Goal: Check status: Check status

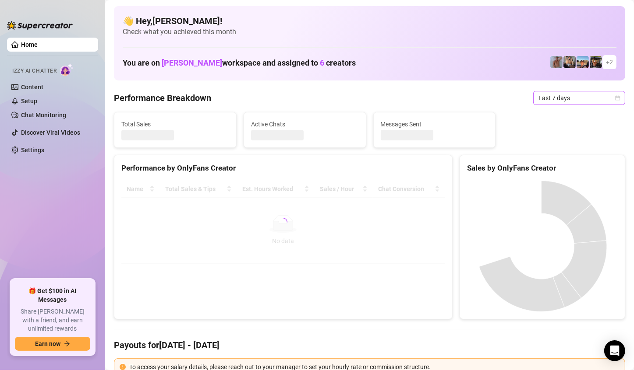
click at [603, 96] on span "Last 7 days" at bounding box center [578, 98] width 81 height 13
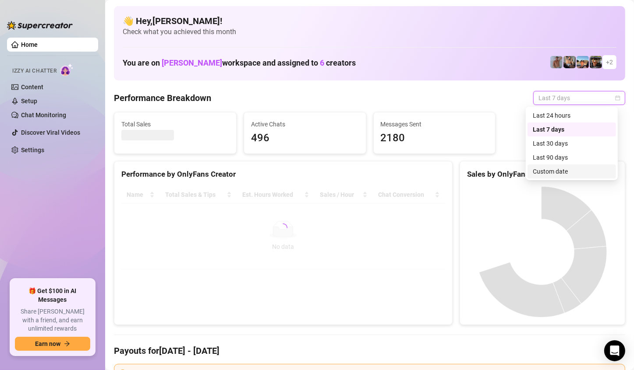
click at [555, 167] on div "Custom date" at bounding box center [571, 172] width 78 height 10
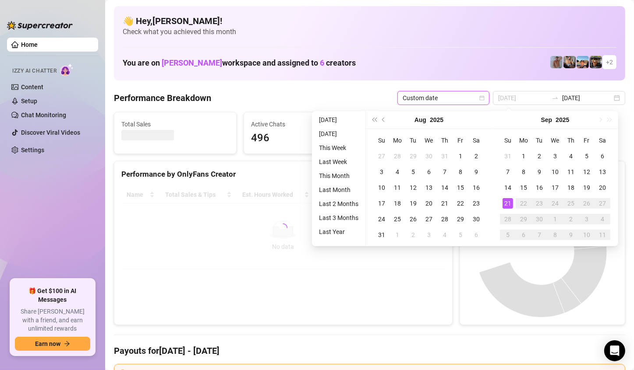
type input "[DATE]"
click at [504, 200] on div "21" at bounding box center [507, 203] width 11 height 11
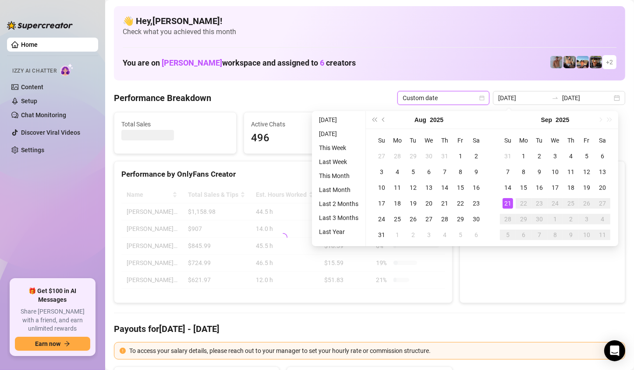
click at [505, 200] on div at bounding box center [542, 241] width 151 height 109
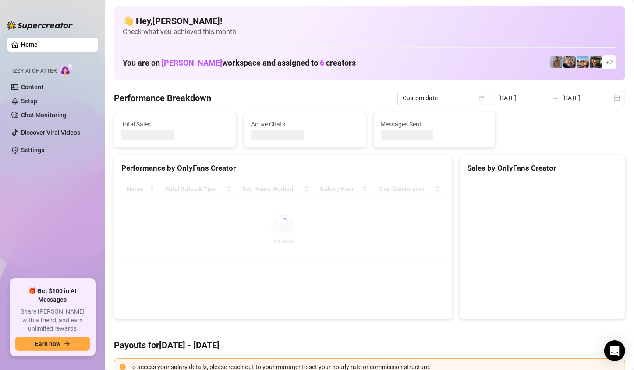
type input "[DATE]"
